Goal: Navigation & Orientation: Understand site structure

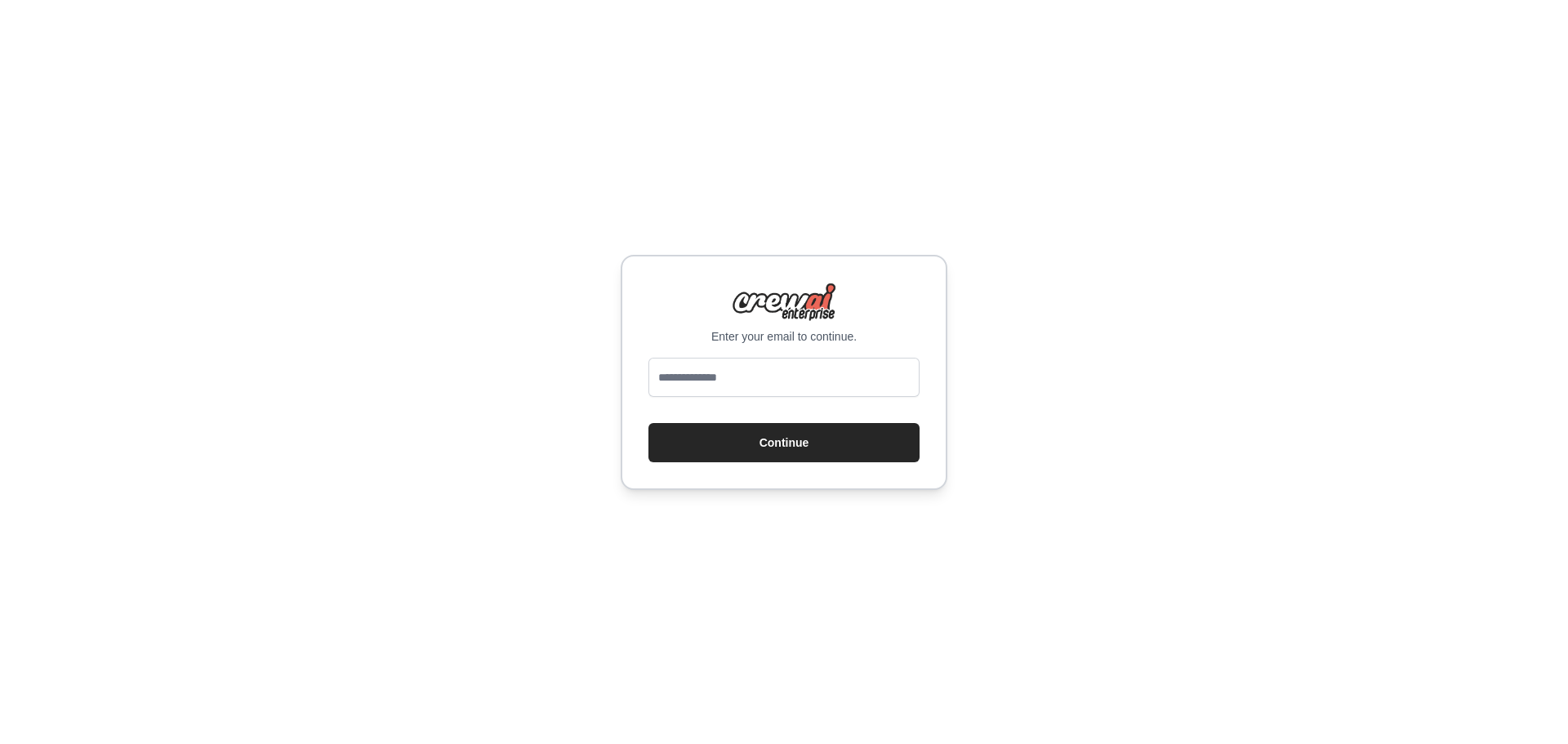
type input "**********"
click at [748, 463] on div "**********" at bounding box center [784, 372] width 326 height 235
click at [746, 450] on button "Continue" at bounding box center [784, 442] width 271 height 39
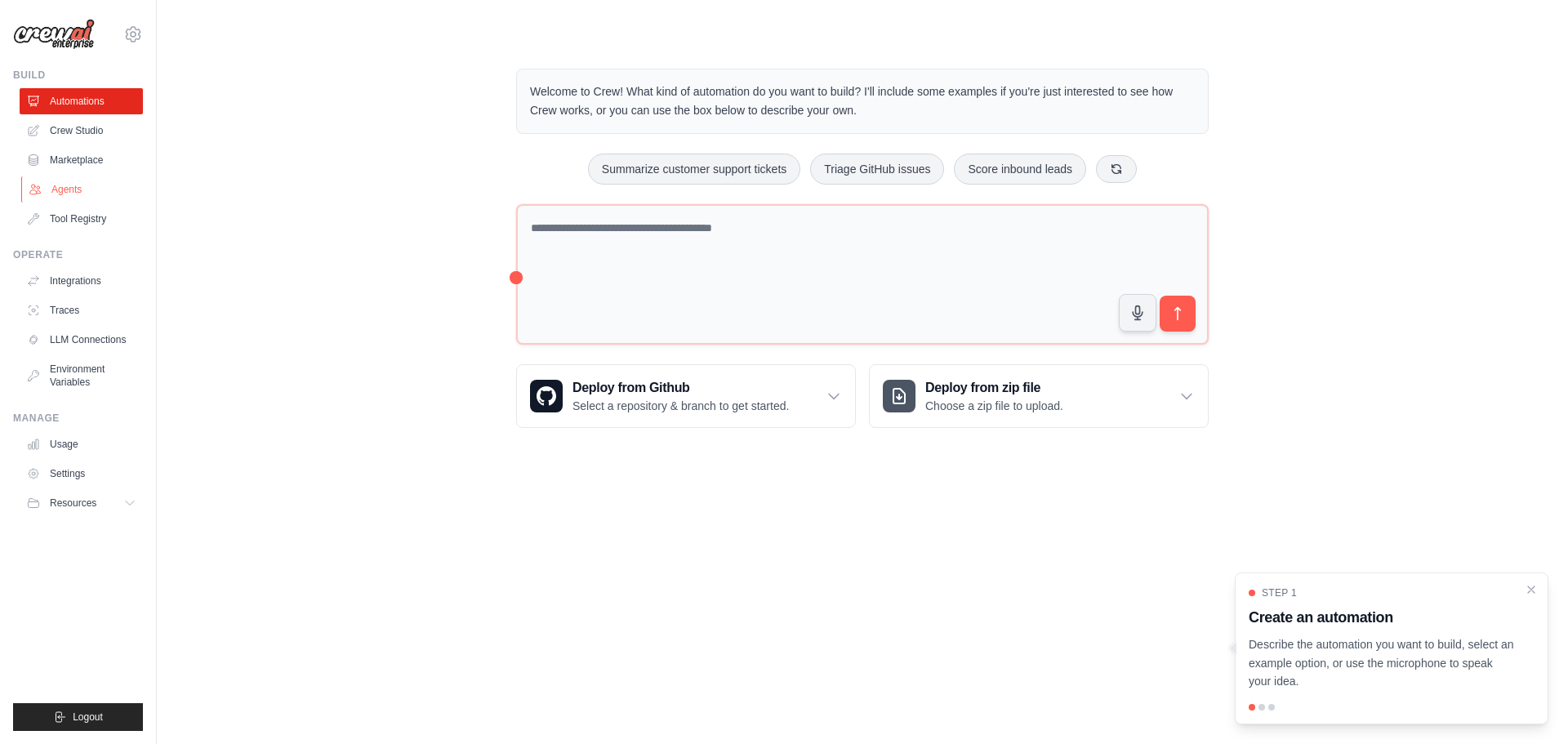
click at [83, 191] on link "Agents" at bounding box center [82, 189] width 123 height 26
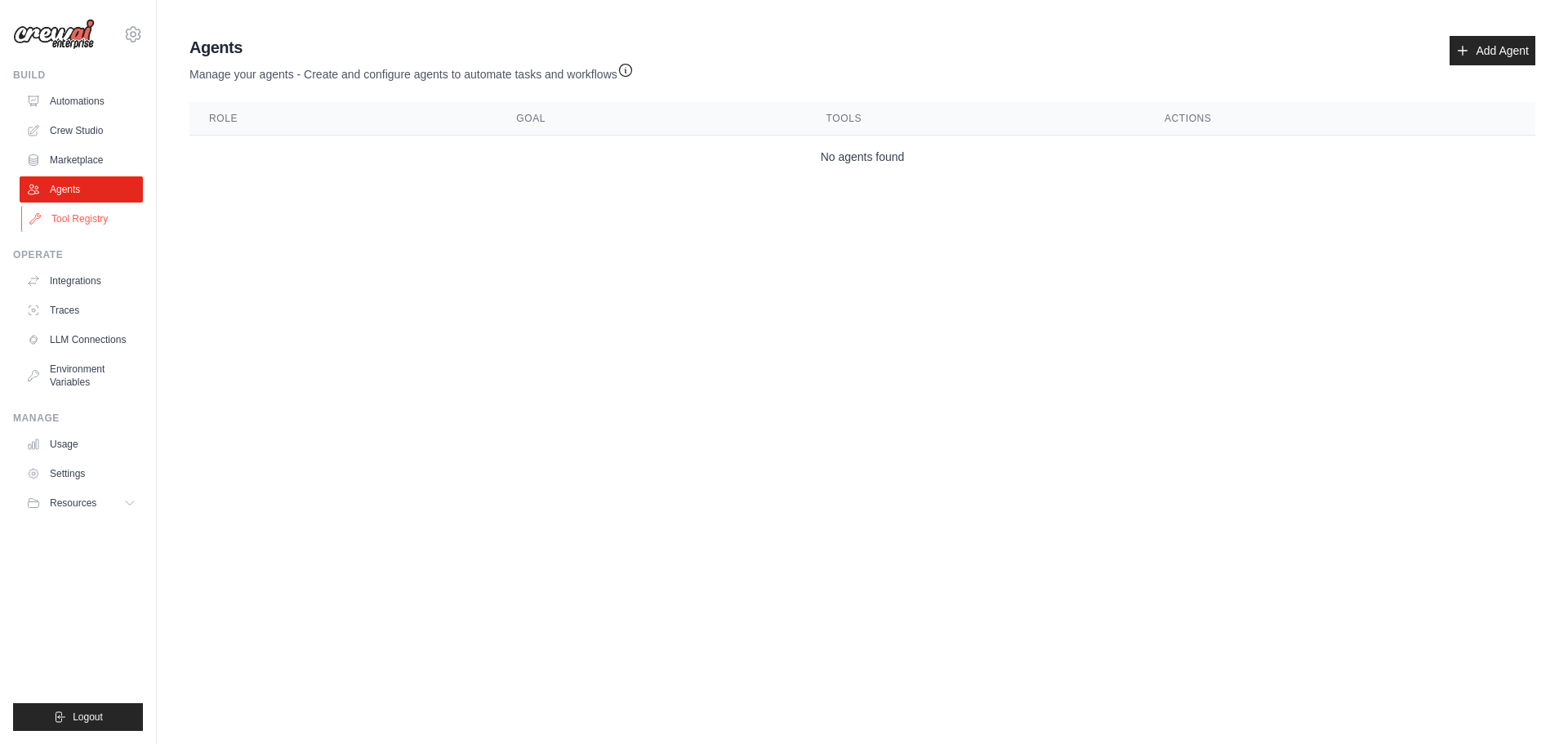
click at [90, 221] on link "Tool Registry" at bounding box center [82, 218] width 123 height 26
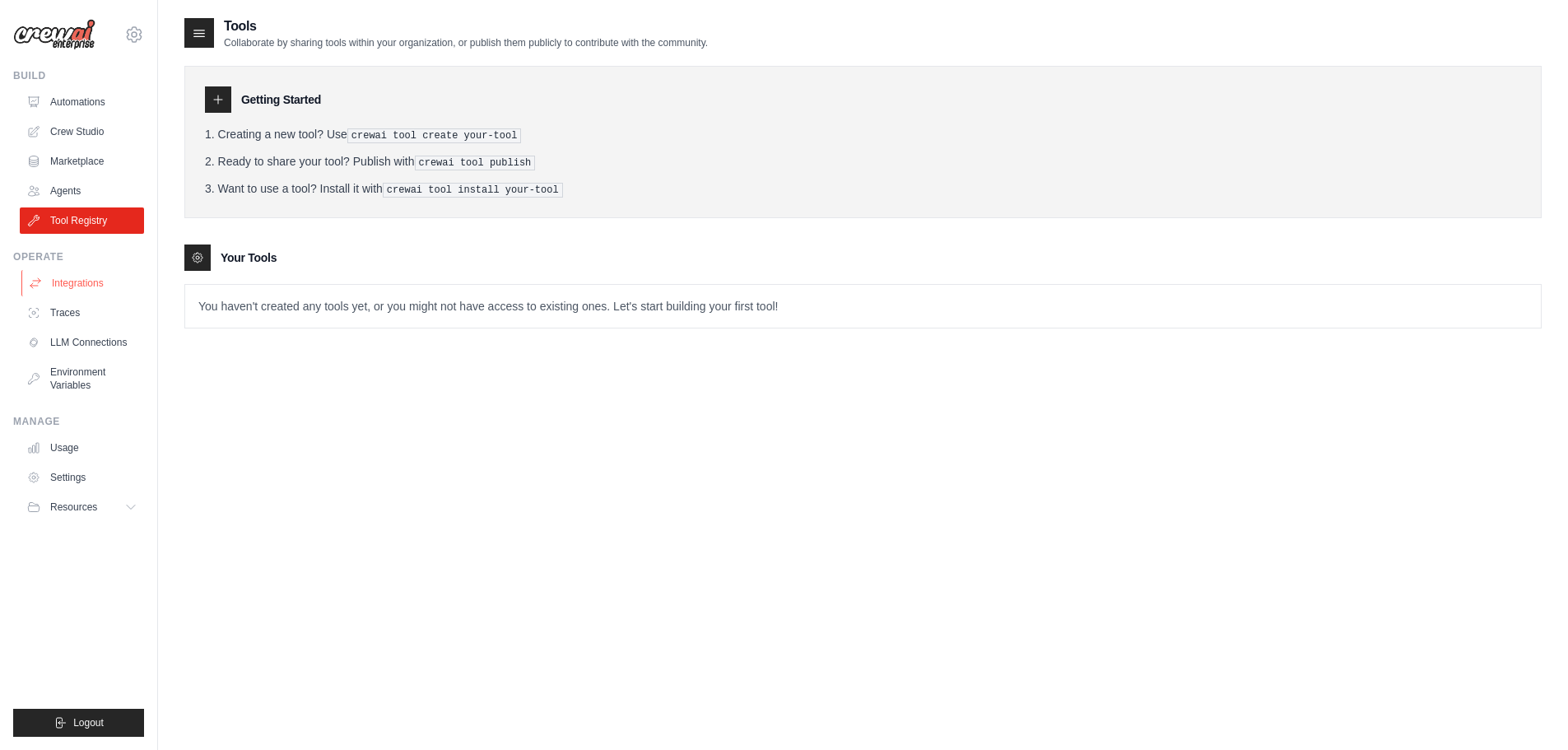
click at [85, 284] on link "Integrations" at bounding box center [83, 282] width 124 height 26
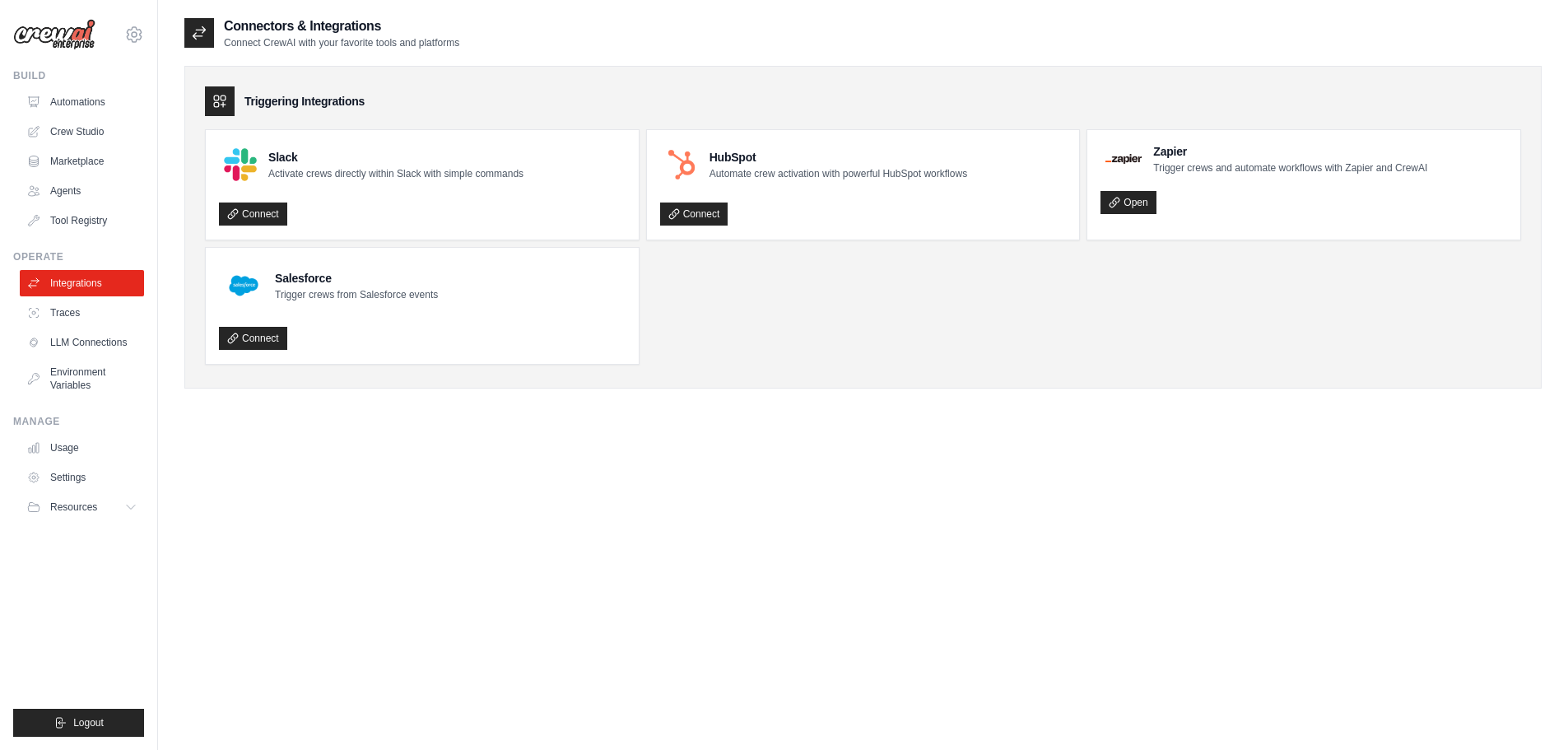
click at [81, 309] on link "Traces" at bounding box center [81, 312] width 124 height 26
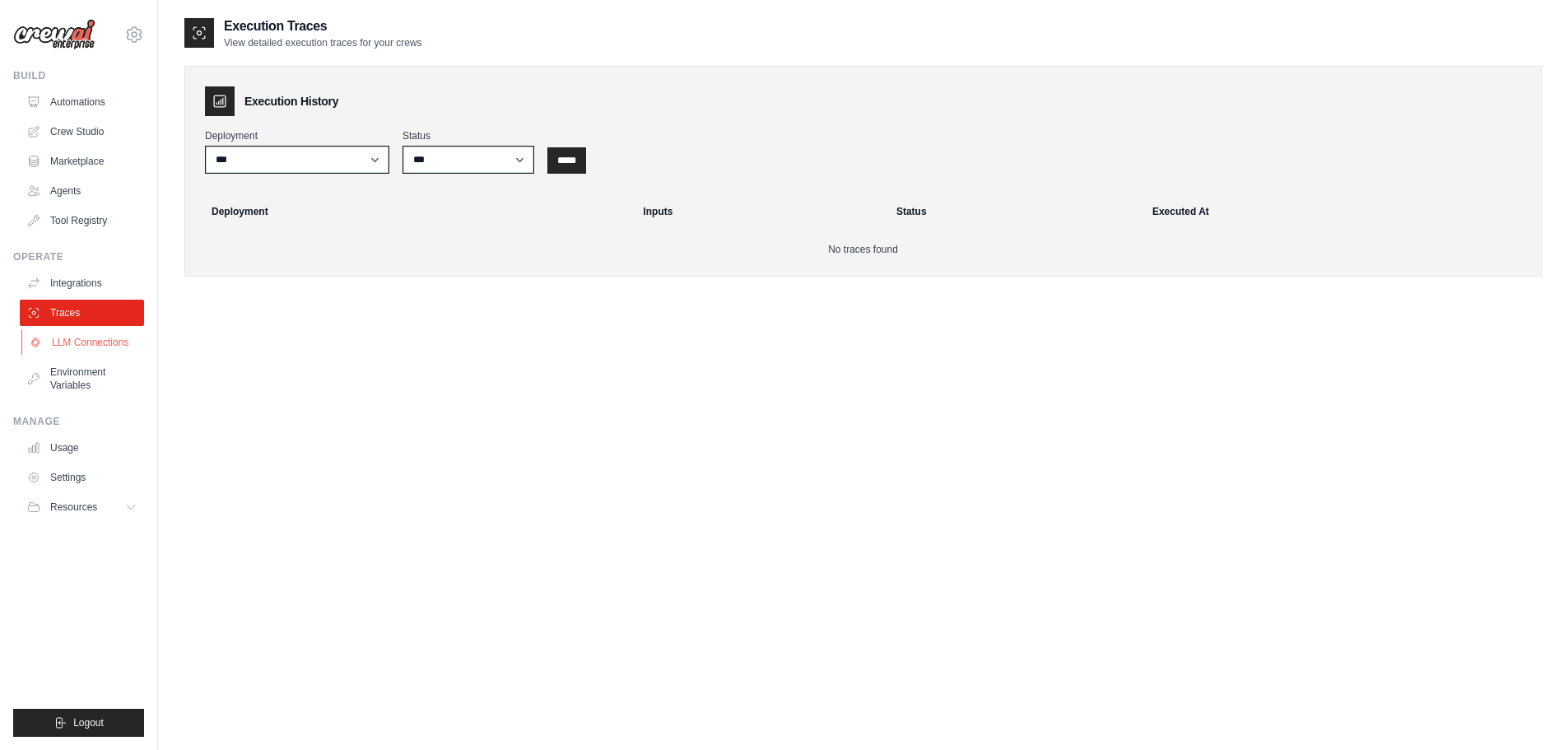
click at [85, 352] on link "LLM Connections" at bounding box center [83, 342] width 124 height 26
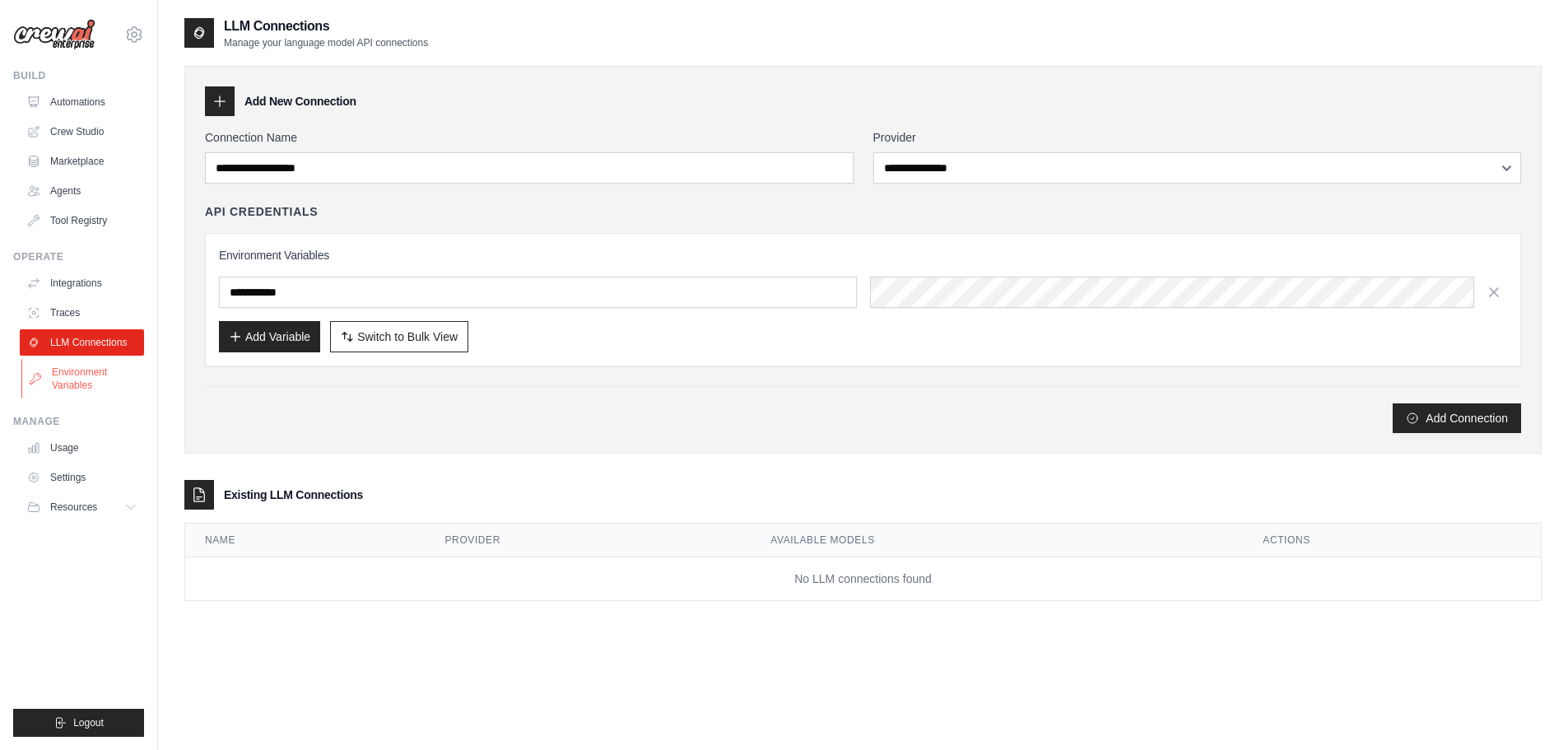
click at [83, 397] on link "Environment Variables" at bounding box center [83, 378] width 124 height 40
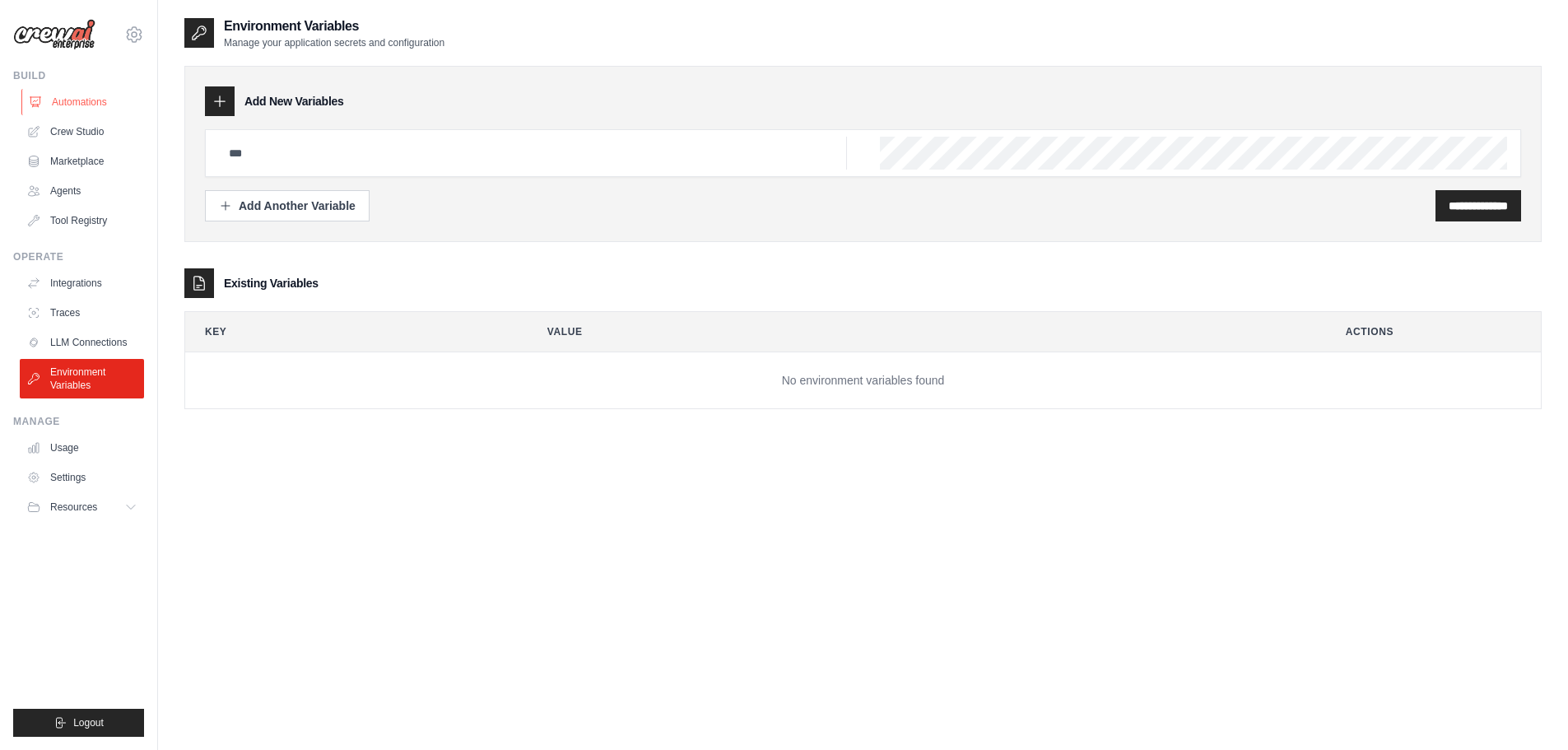
click at [83, 101] on link "Automations" at bounding box center [83, 101] width 124 height 26
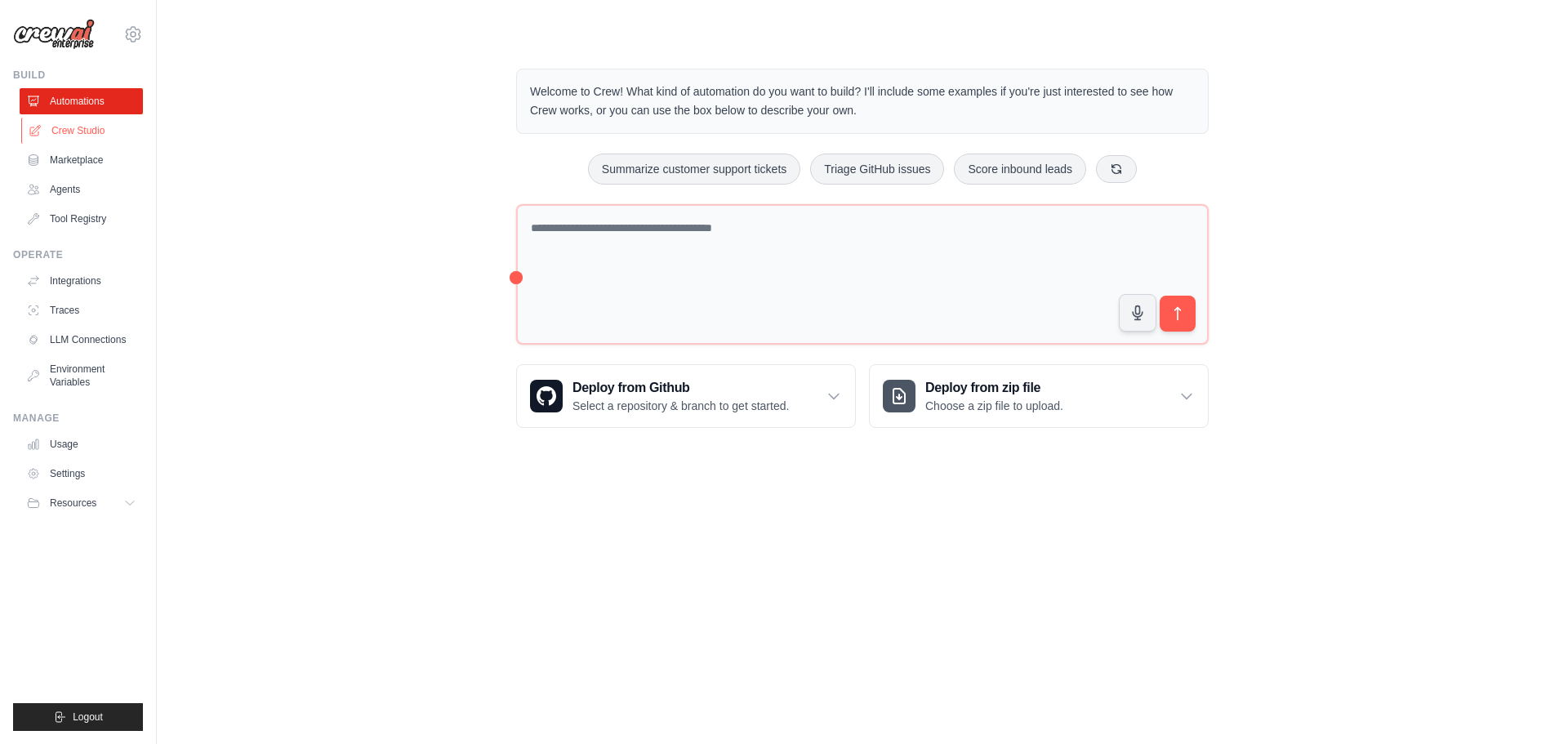
click at [75, 142] on link "Crew Studio" at bounding box center [82, 130] width 123 height 26
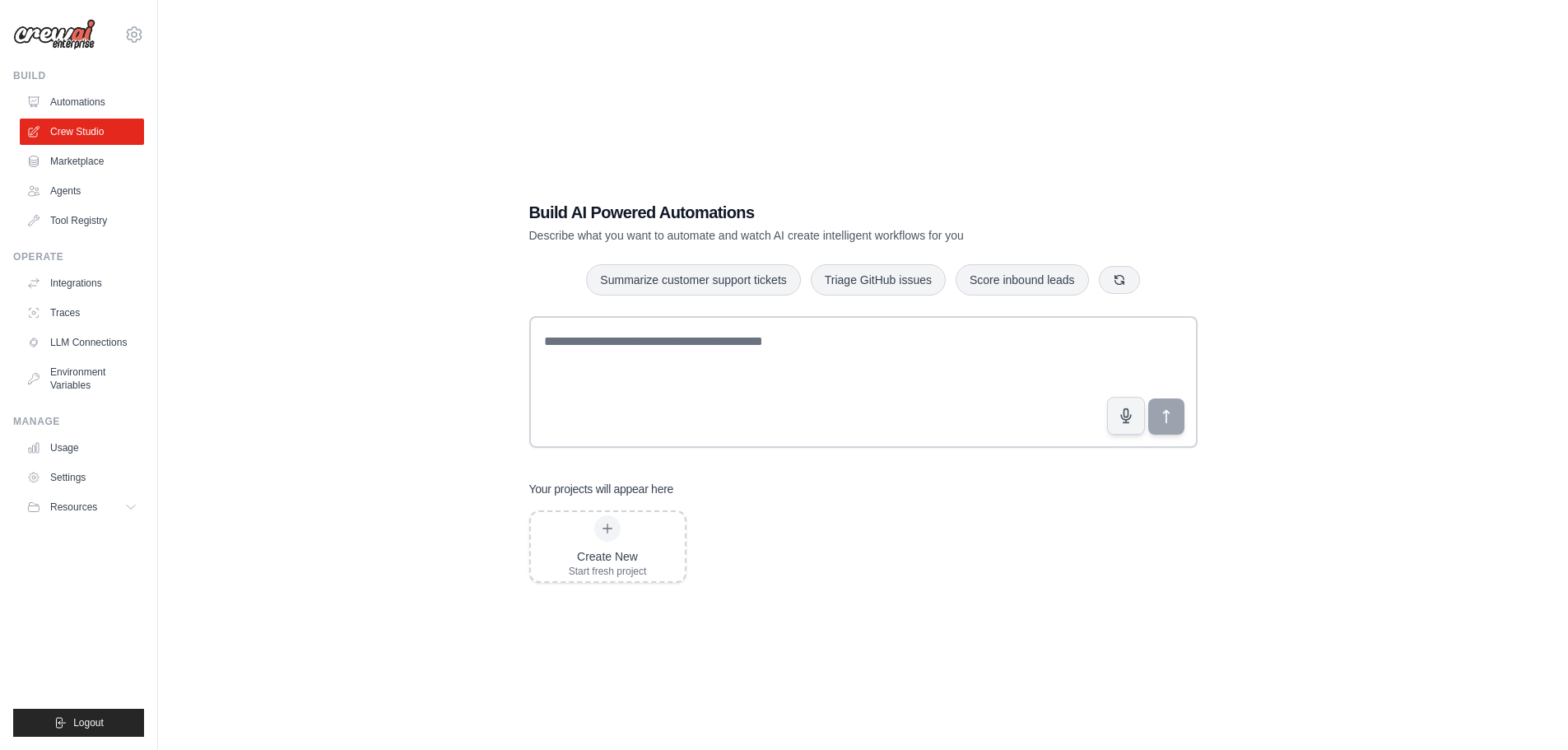
drag, startPoint x: 28, startPoint y: 0, endPoint x: 381, endPoint y: 56, distance: 357.4
click at [381, 56] on div "Build AI Powered Automations Describe what you want to automate and watch AI cr…" at bounding box center [862, 391] width 1357 height 750
